Goal: Task Accomplishment & Management: Manage account settings

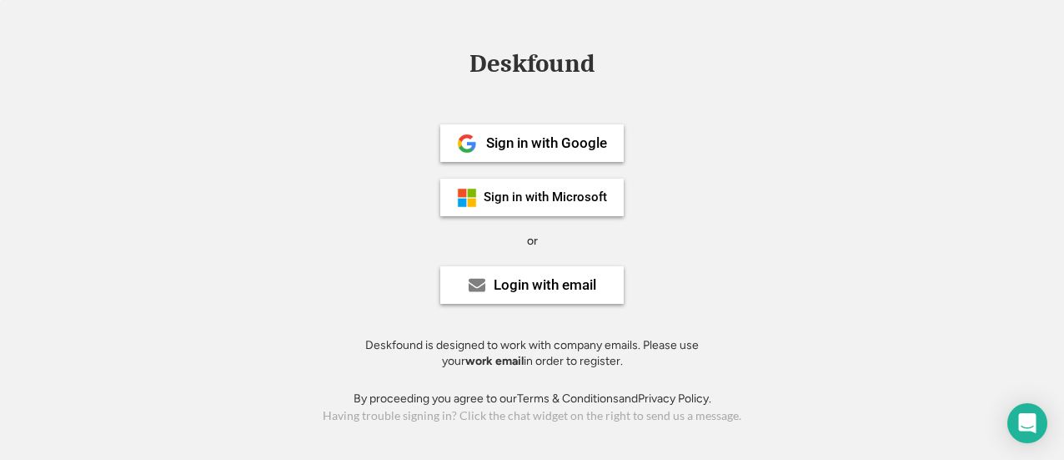
click at [471, 364] on strong "work email" at bounding box center [494, 361] width 58 height 14
click at [486, 283] on div "Login with email" at bounding box center [531, 285] width 183 height 38
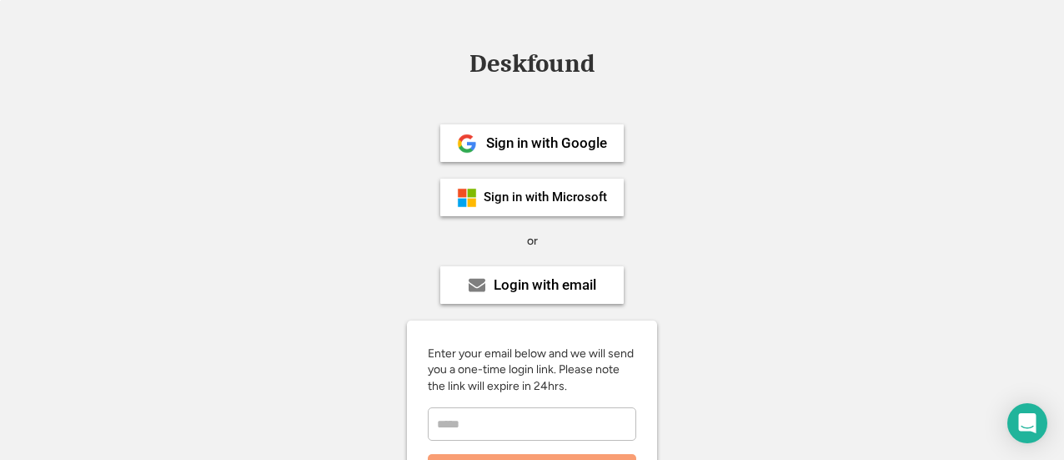
scroll to position [81, 0]
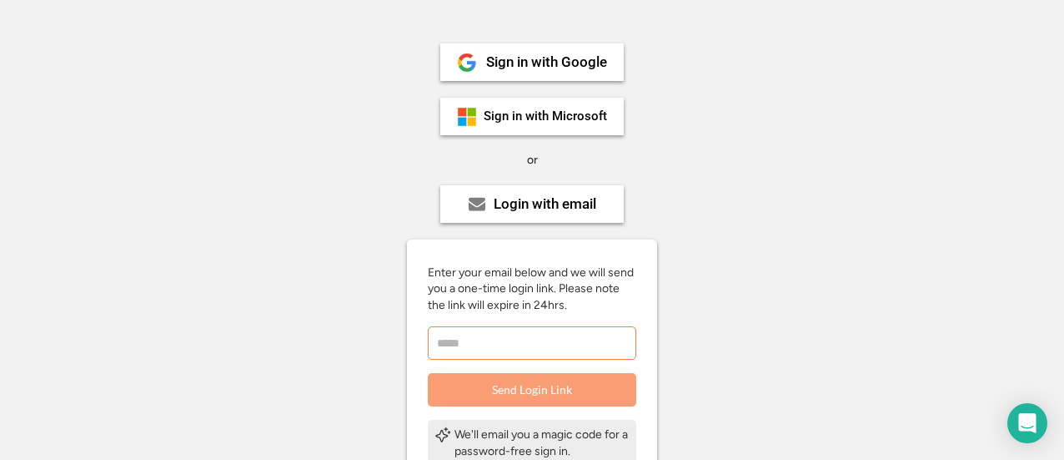
click at [529, 329] on input "email" at bounding box center [532, 342] width 208 height 33
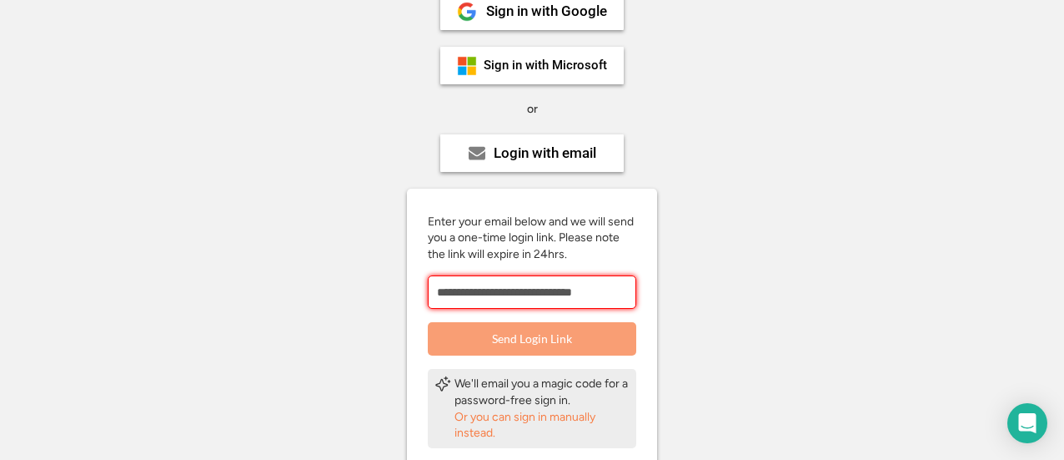
scroll to position [133, 0]
type input "**********"
click at [529, 329] on button "Send Login Link" at bounding box center [532, 337] width 208 height 33
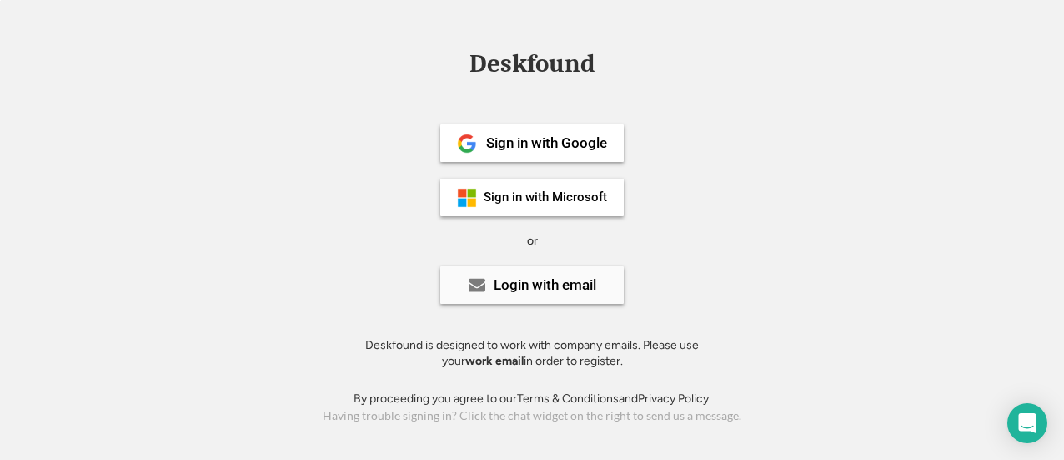
click at [556, 288] on div "Login with email" at bounding box center [545, 285] width 103 height 14
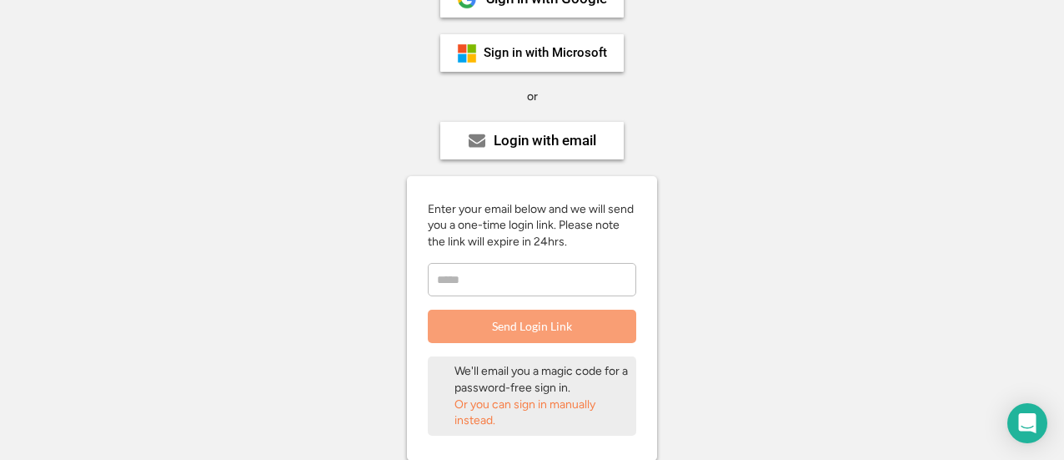
scroll to position [145, 0]
click at [520, 269] on input "email" at bounding box center [532, 278] width 208 height 33
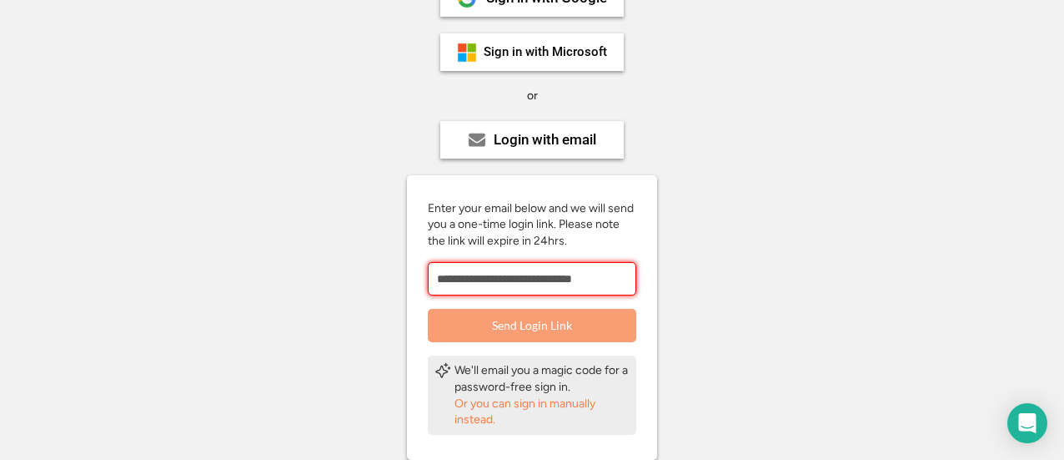
type input "**********"
click at [535, 329] on button "Send Login Link" at bounding box center [532, 325] width 208 height 33
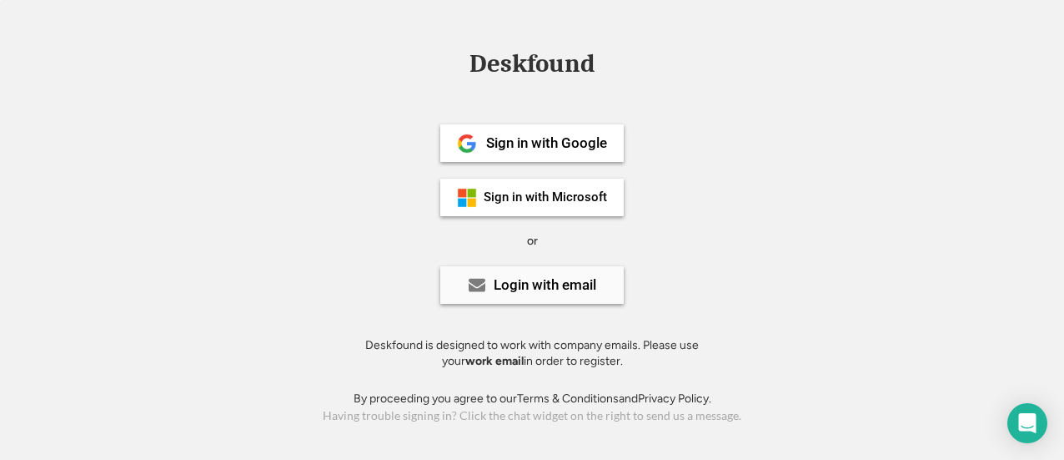
click at [539, 290] on div "Login with email" at bounding box center [545, 285] width 103 height 14
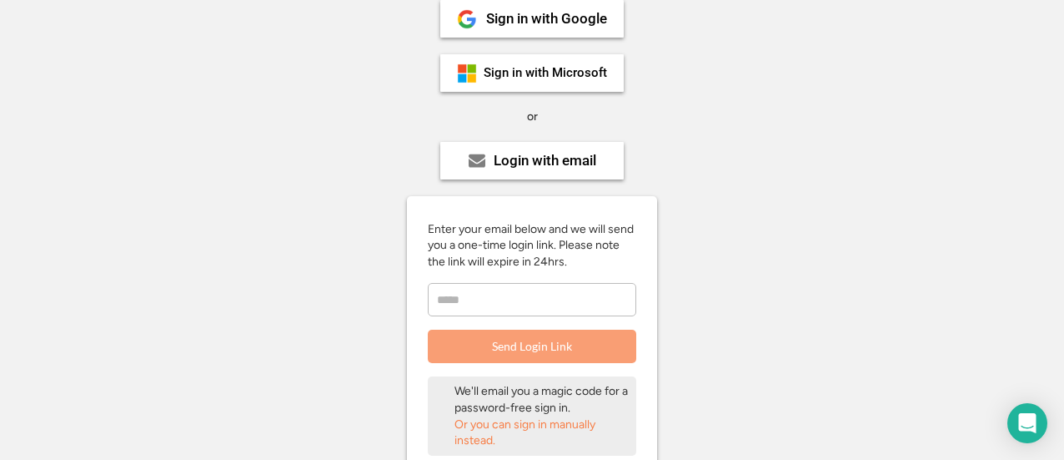
scroll to position [125, 0]
click at [515, 289] on input "email" at bounding box center [532, 298] width 208 height 33
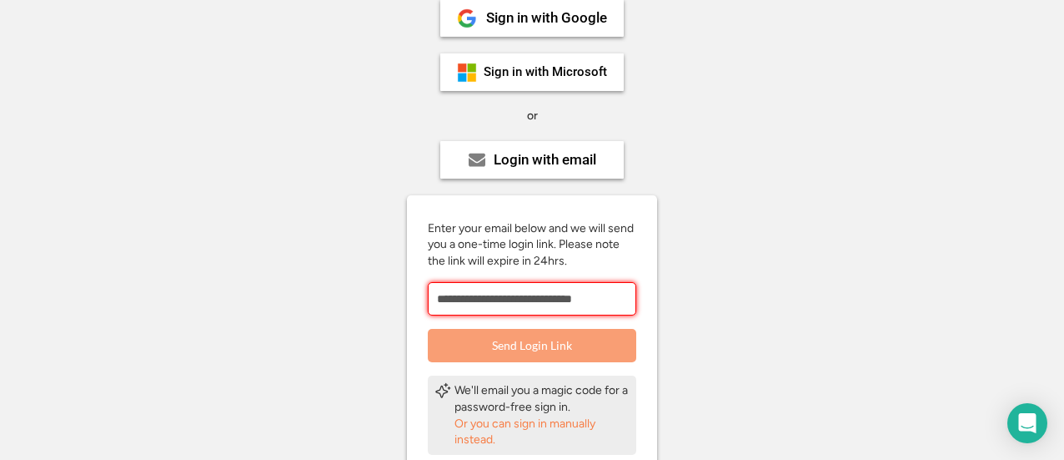
type input "**********"
click at [527, 346] on button "Send Login Link" at bounding box center [532, 345] width 208 height 33
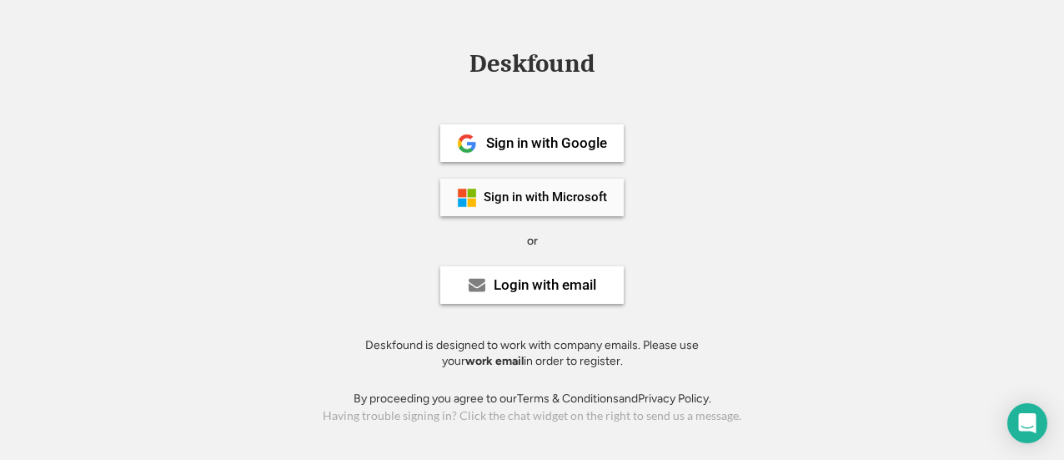
click at [530, 213] on div "Sign in with Microsoft" at bounding box center [531, 197] width 183 height 38
